Goal: Task Accomplishment & Management: Manage account settings

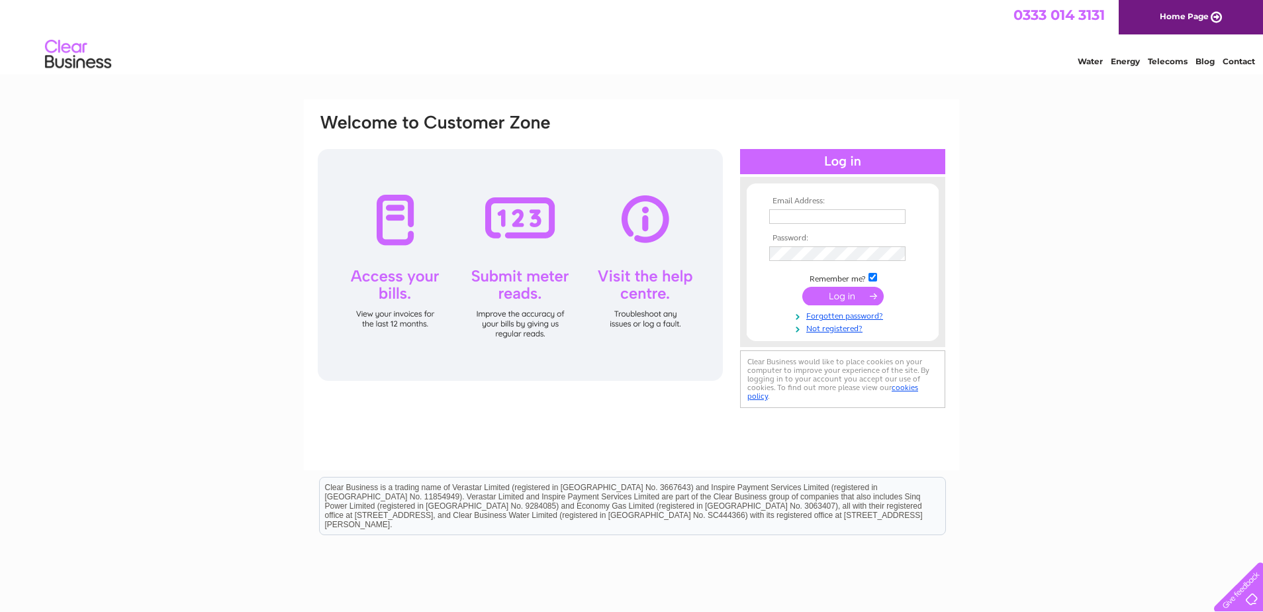
click at [889, 220] on input "text" at bounding box center [837, 216] width 136 height 15
type input "[EMAIL_ADDRESS][DOMAIN_NAME]"
click at [839, 294] on input "submit" at bounding box center [842, 296] width 81 height 19
click at [857, 299] on input "submit" at bounding box center [842, 297] width 81 height 19
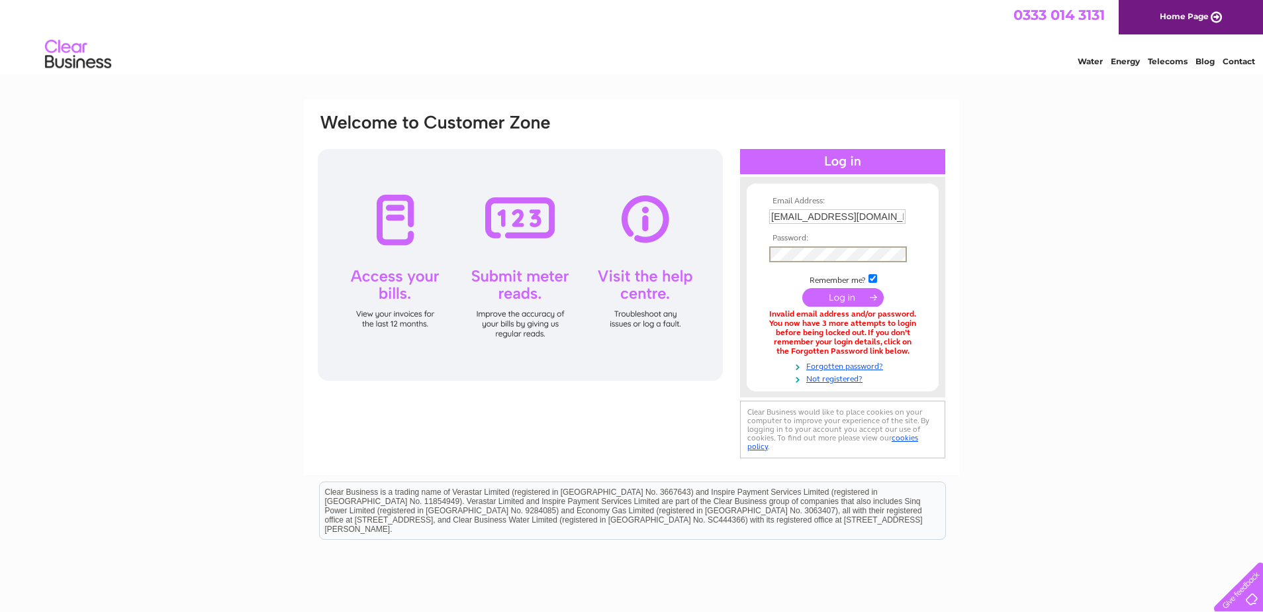
click at [847, 299] on input "submit" at bounding box center [842, 297] width 81 height 19
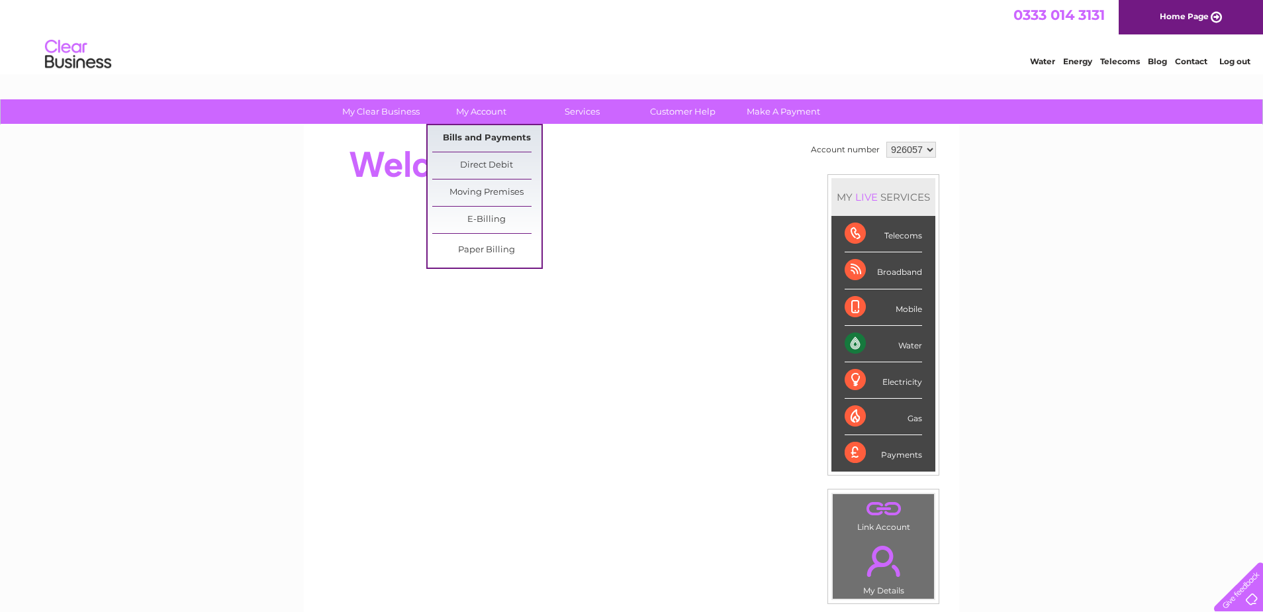
click at [486, 136] on link "Bills and Payments" at bounding box center [486, 138] width 109 height 26
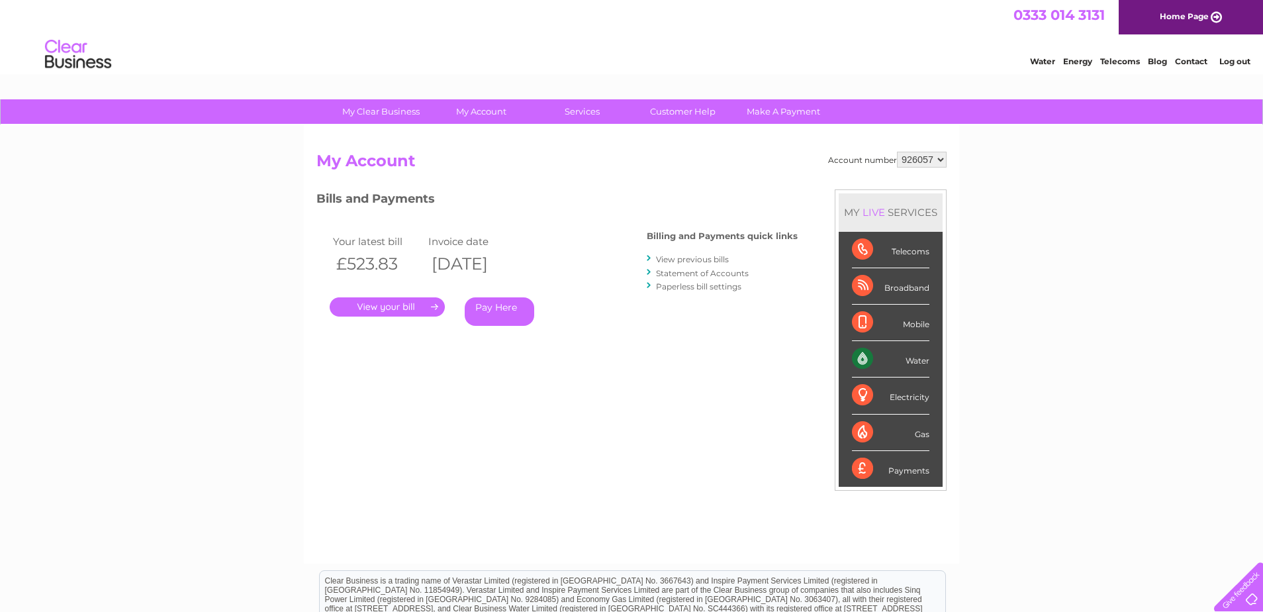
click at [392, 307] on link "." at bounding box center [387, 306] width 115 height 19
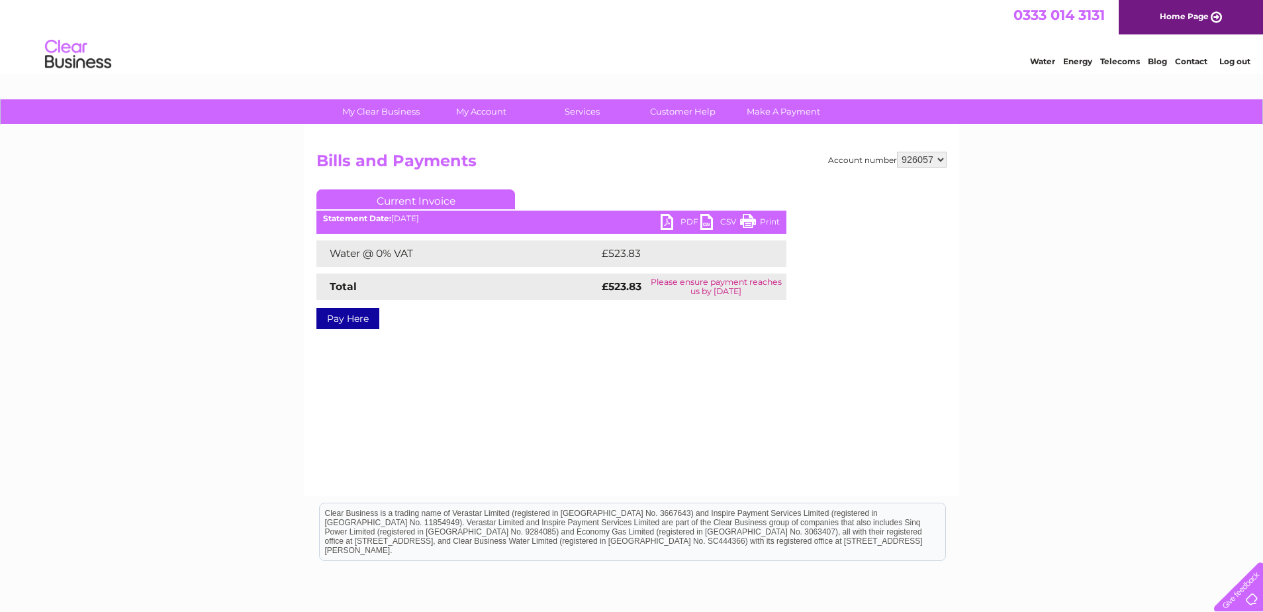
click at [677, 217] on link "PDF" at bounding box center [681, 223] width 40 height 19
